Goal: Information Seeking & Learning: Learn about a topic

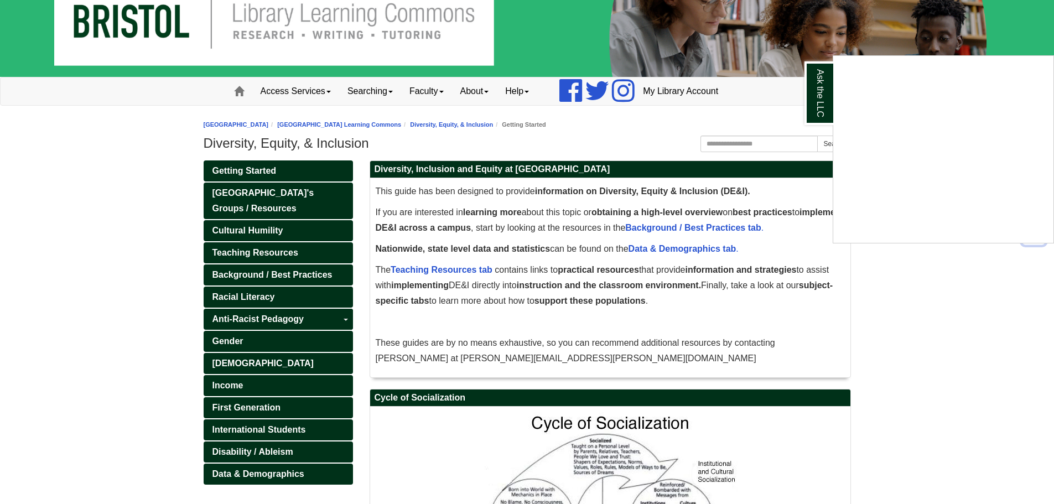
scroll to position [55, 0]
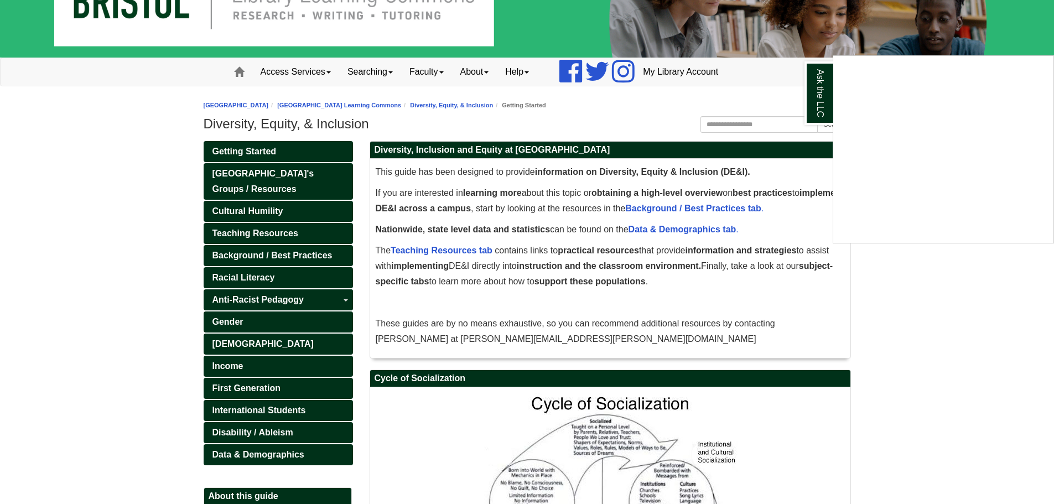
click at [238, 154] on div "Ask the LLC" at bounding box center [527, 252] width 1054 height 504
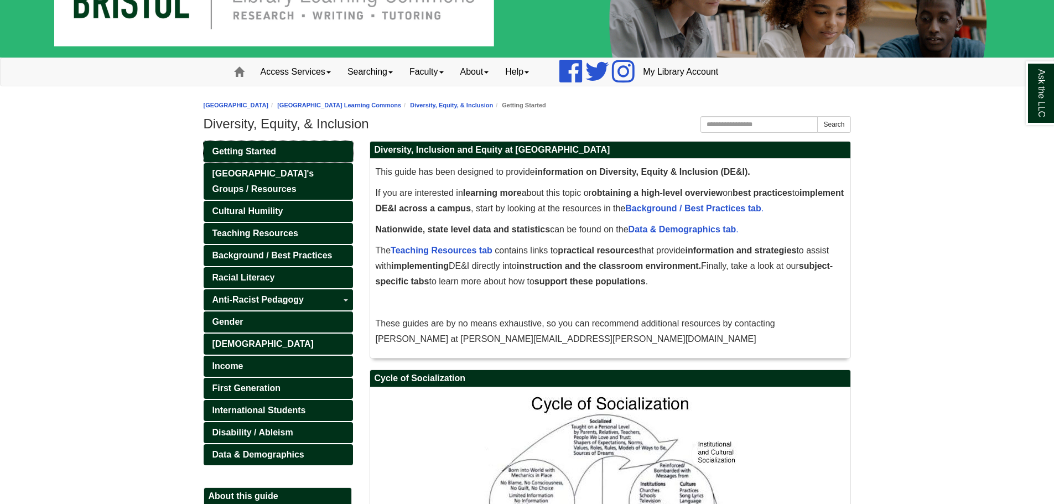
click at [248, 150] on span "Getting Started" at bounding box center [244, 151] width 64 height 9
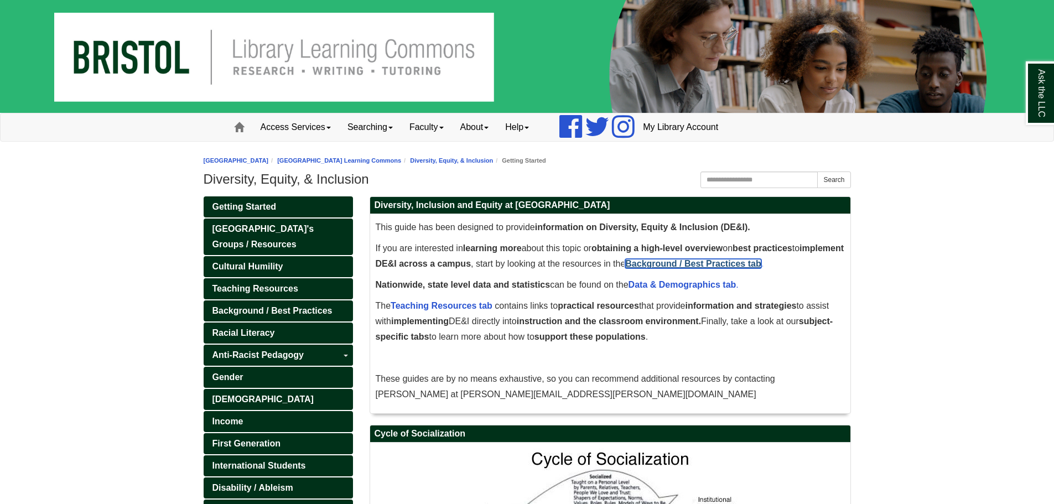
click at [625, 268] on span "Background / Best Practices tab" at bounding box center [693, 263] width 136 height 9
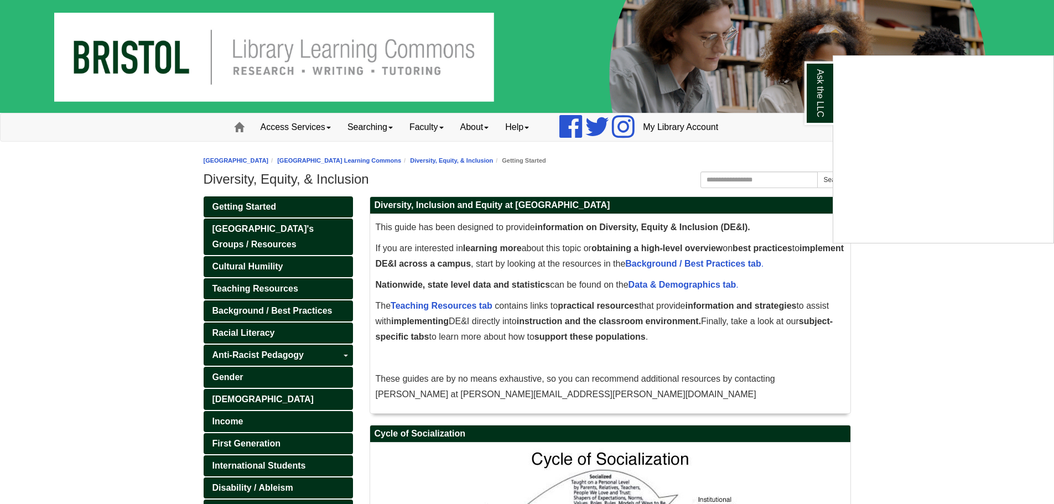
click at [271, 310] on div "Ask the LLC" at bounding box center [527, 252] width 1054 height 504
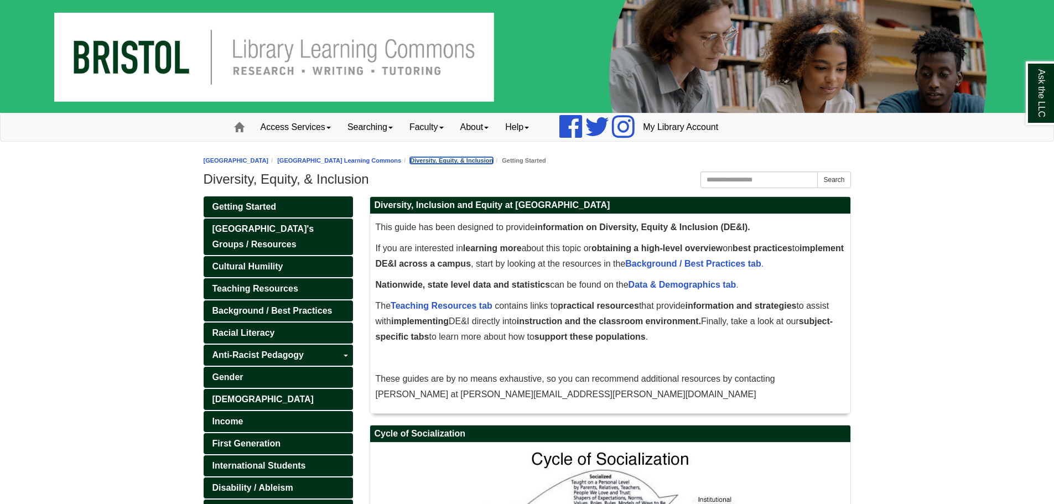
click at [493, 161] on link "Diversity, Equity, & Inclusion" at bounding box center [451, 160] width 83 height 7
click at [401, 159] on link "[GEOGRAPHIC_DATA] Learning Commons" at bounding box center [339, 160] width 124 height 7
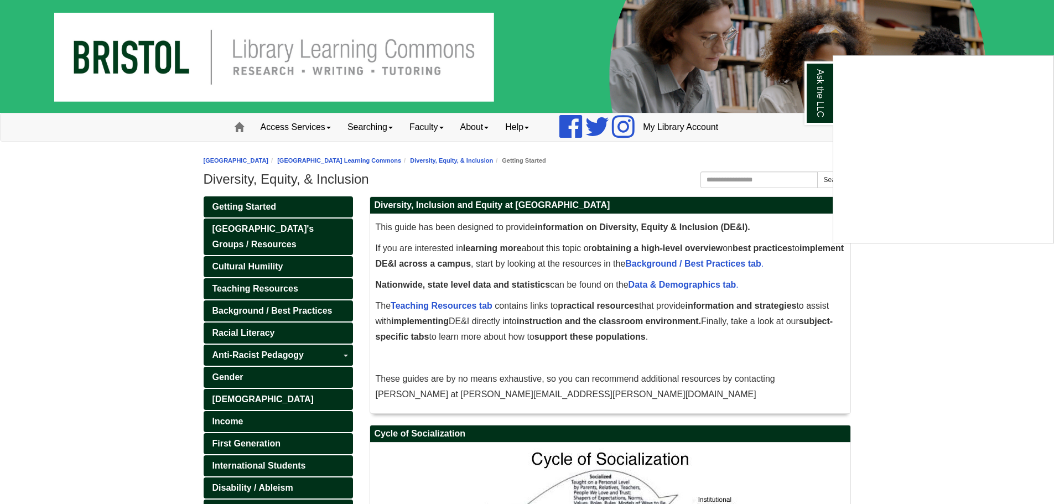
click at [464, 320] on div "Ask the LLC" at bounding box center [527, 252] width 1054 height 504
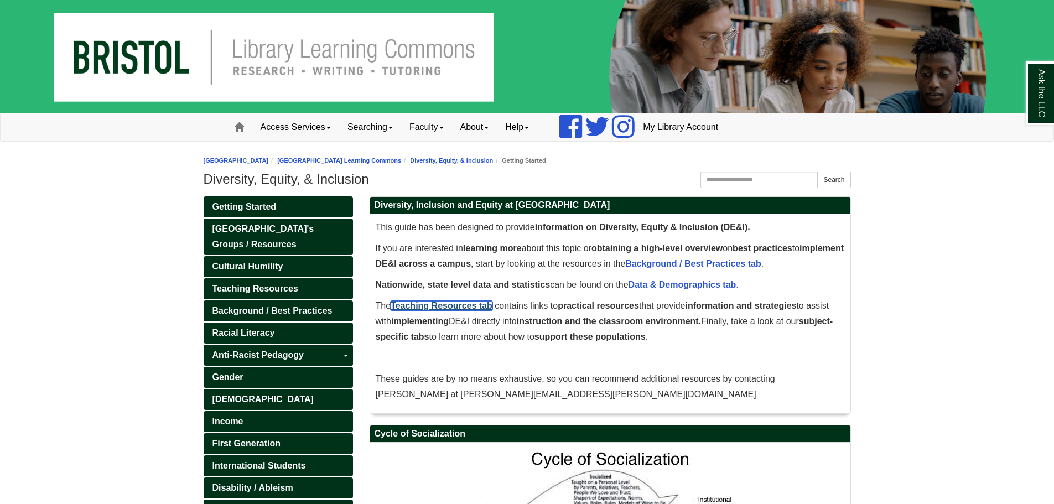
click at [456, 310] on link "Teaching Resources tab" at bounding box center [442, 305] width 102 height 9
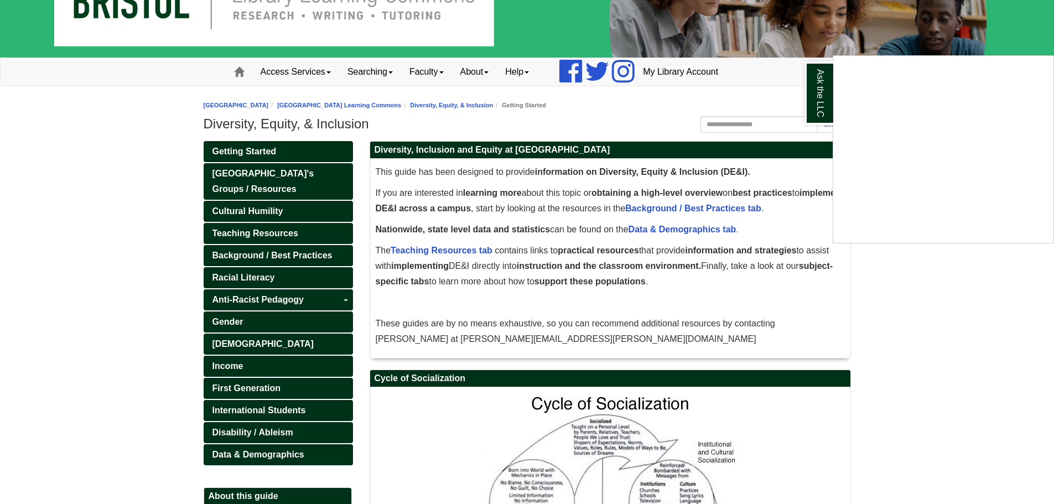
click at [231, 190] on div "Ask the LLC" at bounding box center [527, 252] width 1054 height 504
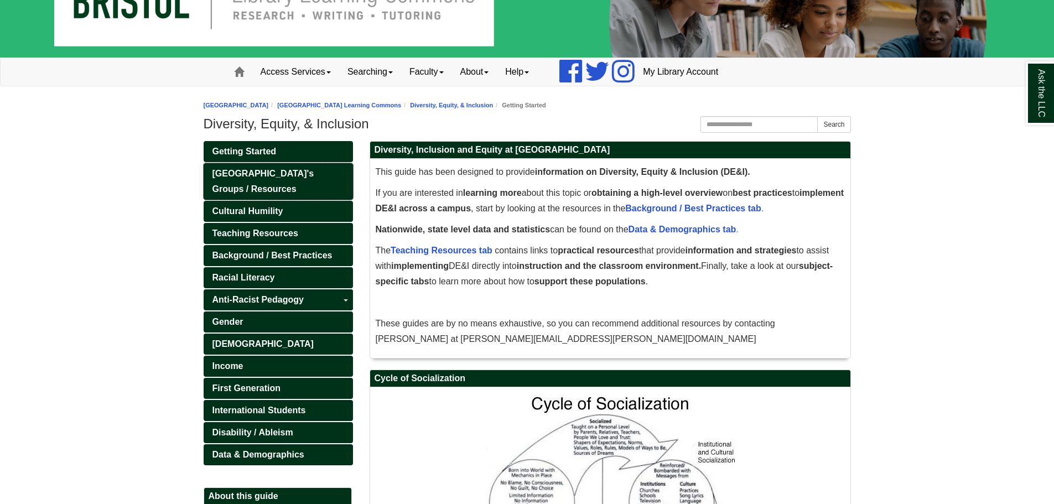
click at [230, 190] on span "[GEOGRAPHIC_DATA]'s Groups / Resources" at bounding box center [263, 181] width 102 height 25
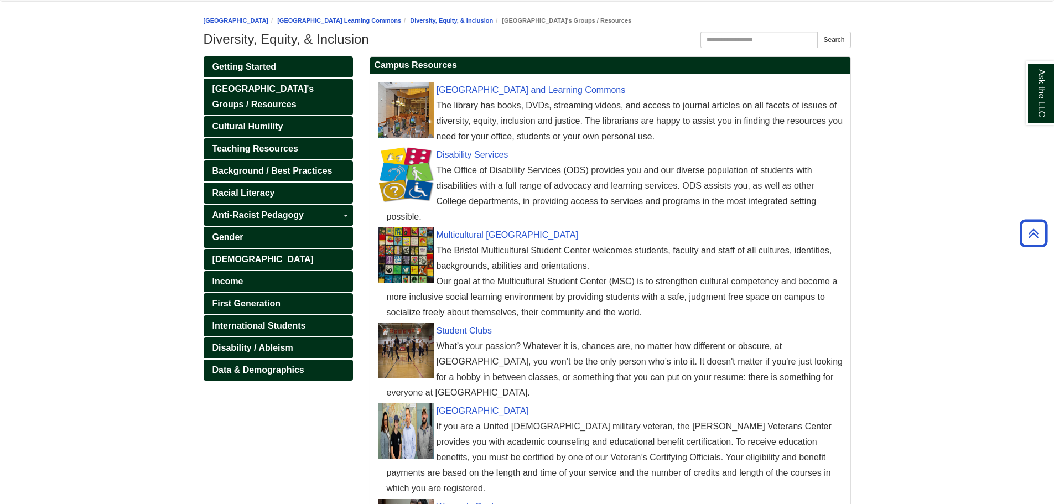
scroll to position [20, 0]
